Goal: Task Accomplishment & Management: Manage account settings

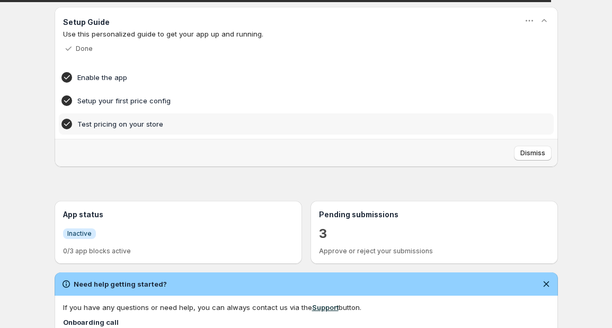
scroll to position [43, 0]
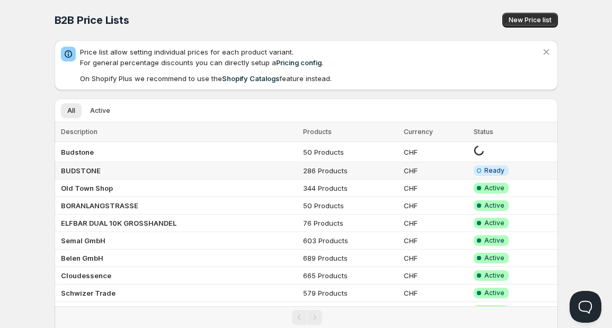
click at [184, 171] on td "BUDSTONE" at bounding box center [177, 170] width 245 height 17
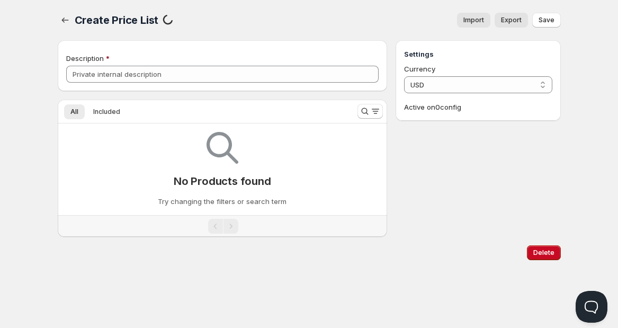
type input "BUDSTONE"
select select "CHF"
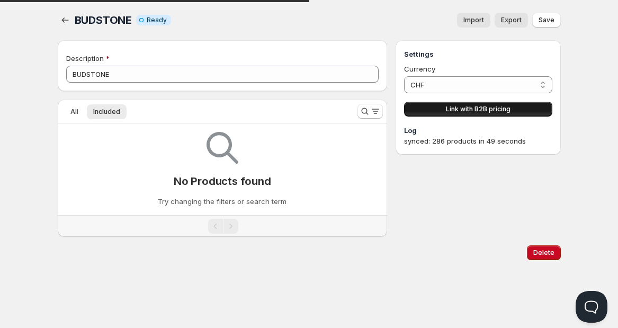
click at [463, 110] on span "Link with B2B pricing" at bounding box center [478, 109] width 65 height 8
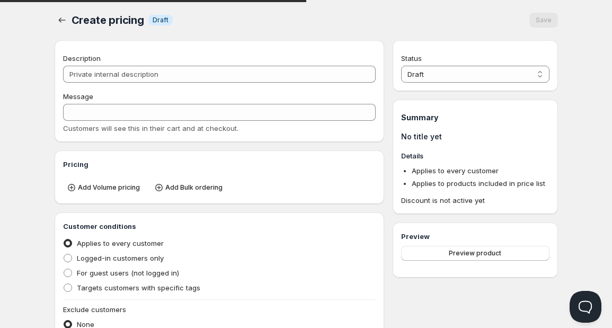
type input "PL BUDSTONE"
type input "PL_BUDSTONE"
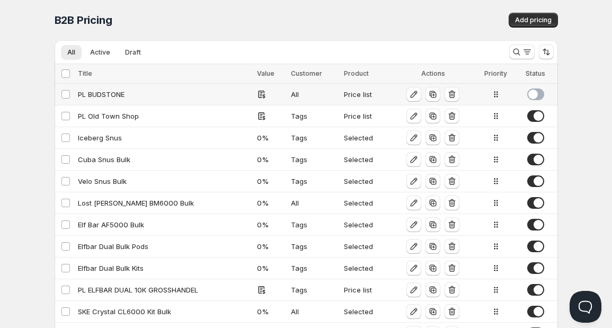
click at [536, 92] on span at bounding box center [535, 94] width 17 height 12
click at [156, 99] on div "PL BUDSTONE" at bounding box center [164, 94] width 173 height 11
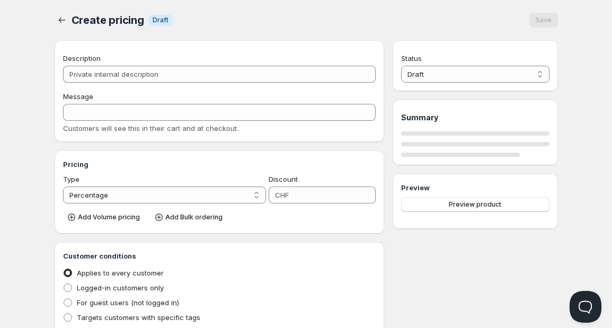
type input "PL BUDSTONE"
type input "PL_BUDSTONE"
radio input "true"
select select "1"
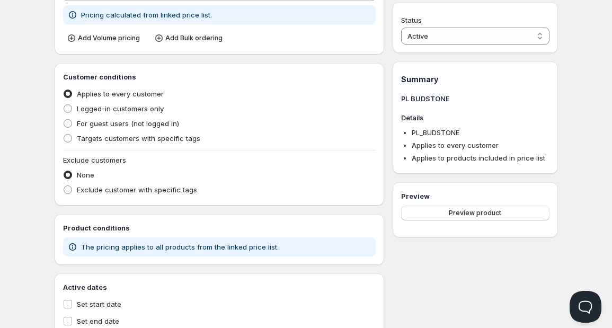
scroll to position [192, 0]
click at [97, 139] on span "Targets customers with specific tags" at bounding box center [138, 137] width 123 height 8
click at [64, 134] on input "Targets customers with specific tags" at bounding box center [64, 133] width 1 height 1
radio input "true"
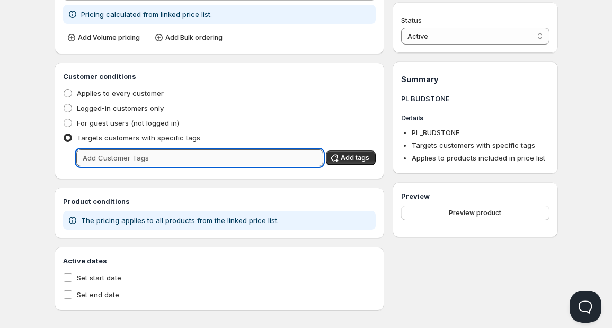
click at [117, 159] on input "text" at bounding box center [199, 157] width 247 height 17
type input "budstone"
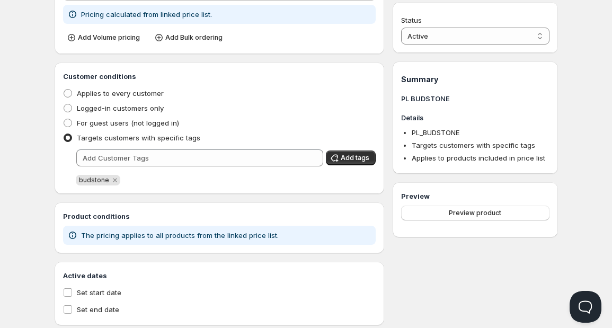
click at [16, 53] on div "Home Pricing Price lists Checkout Forms Submissions Settings Features Plans PL …" at bounding box center [306, 80] width 612 height 544
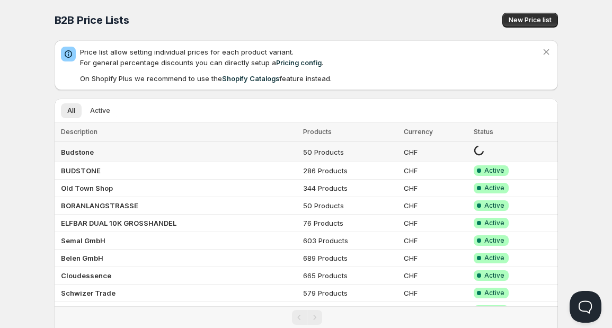
click at [150, 145] on td "Budstone" at bounding box center [177, 152] width 245 height 20
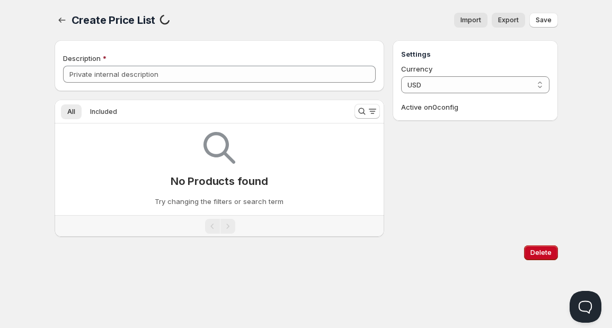
type input "Budstone"
select select "CHF"
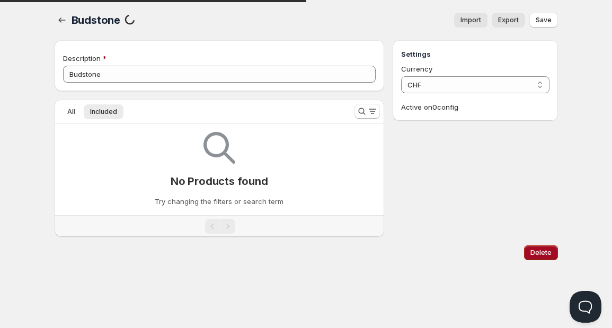
click at [548, 237] on div "Settings Currency CHF CHF Active on 0 config" at bounding box center [474, 138] width 165 height 196
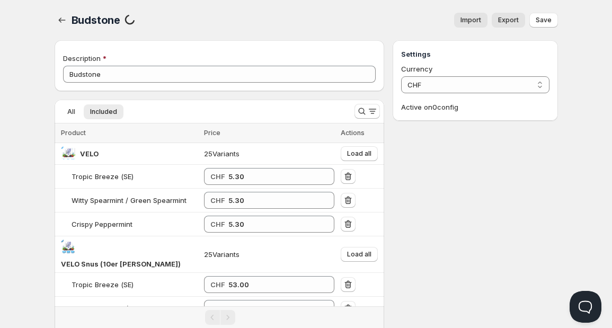
scroll to position [80, 0]
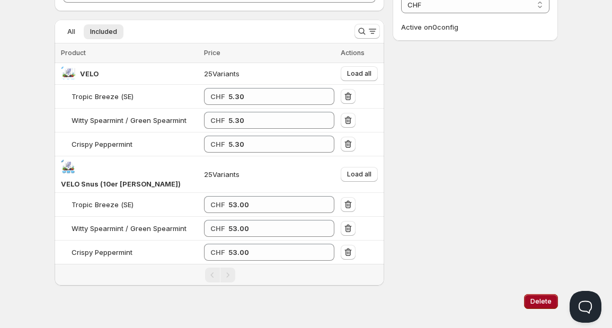
click at [530, 294] on button "Delete" at bounding box center [541, 301] width 34 height 15
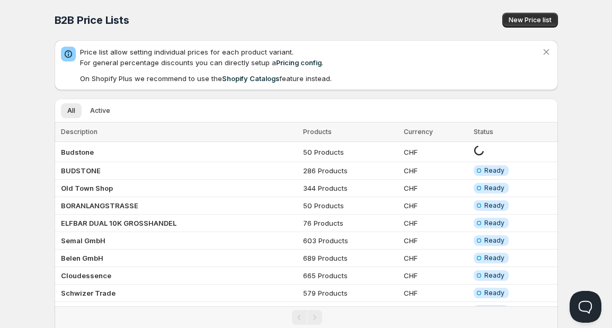
scroll to position [80, 0]
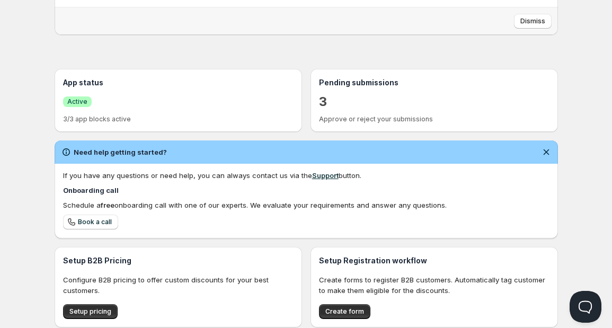
scroll to position [174, 0]
